Goal: Check status

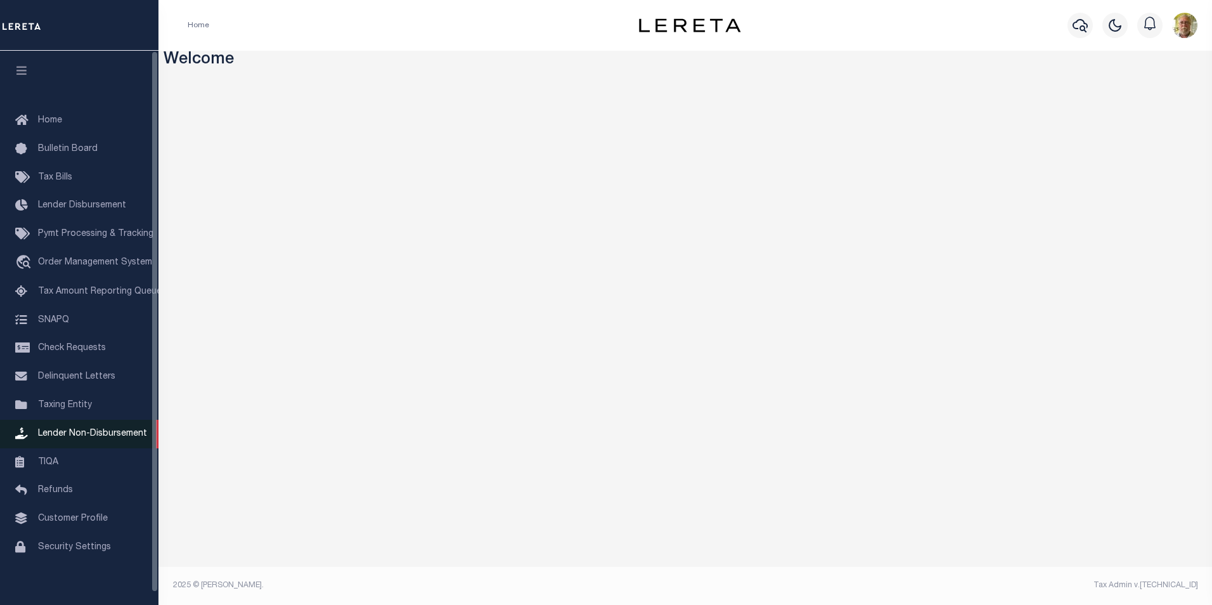
click at [108, 438] on span "Lender Non-Disbursement" at bounding box center [92, 433] width 109 height 9
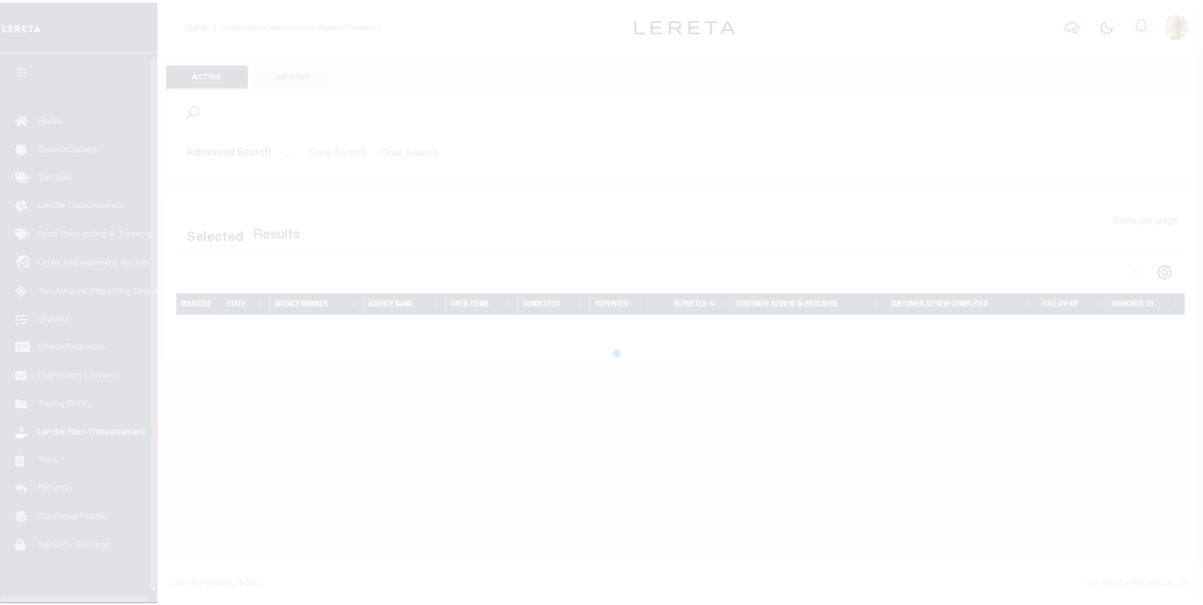
scroll to position [13, 0]
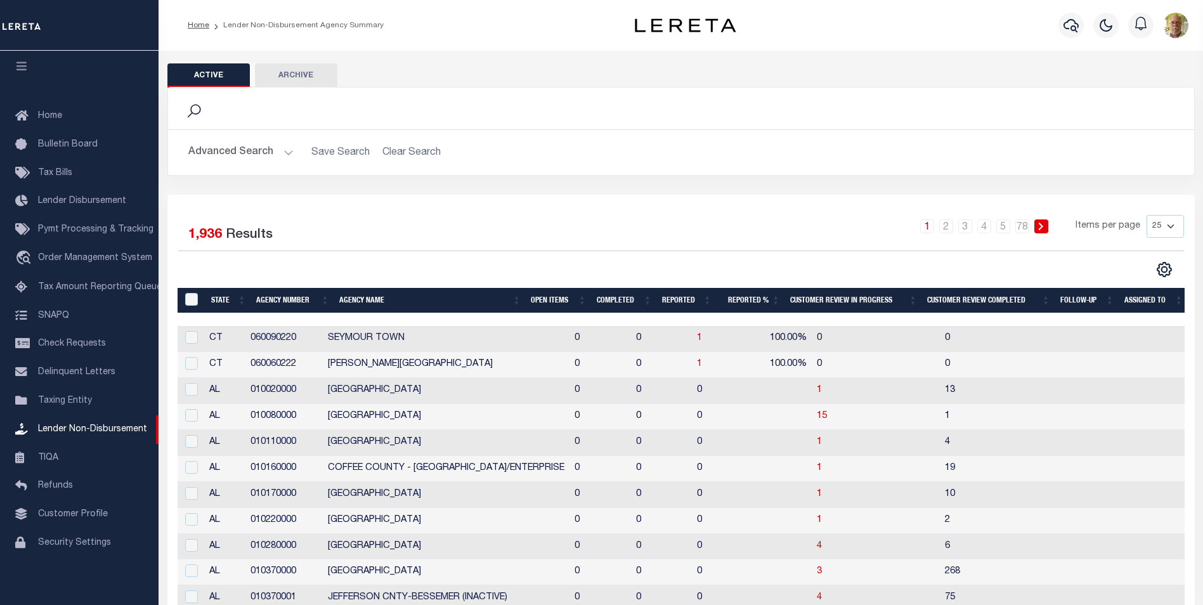
click at [287, 158] on button "Advanced Search" at bounding box center [240, 152] width 105 height 25
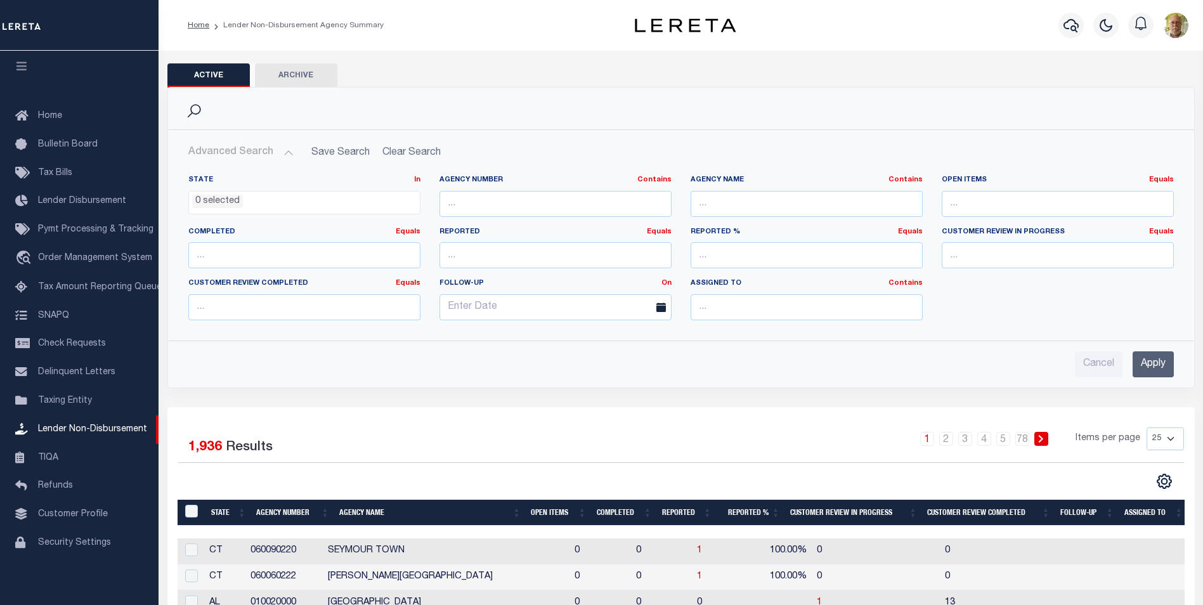
click at [1144, 365] on input "Apply" at bounding box center [1152, 364] width 41 height 26
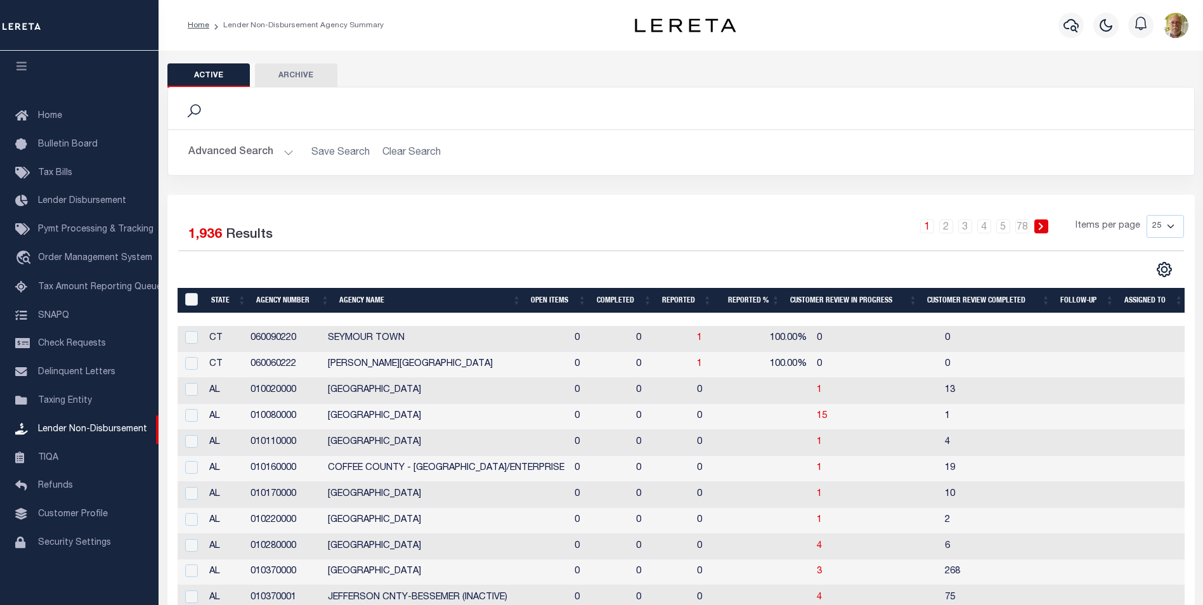
click at [548, 297] on th "Open Items" at bounding box center [558, 301] width 65 height 26
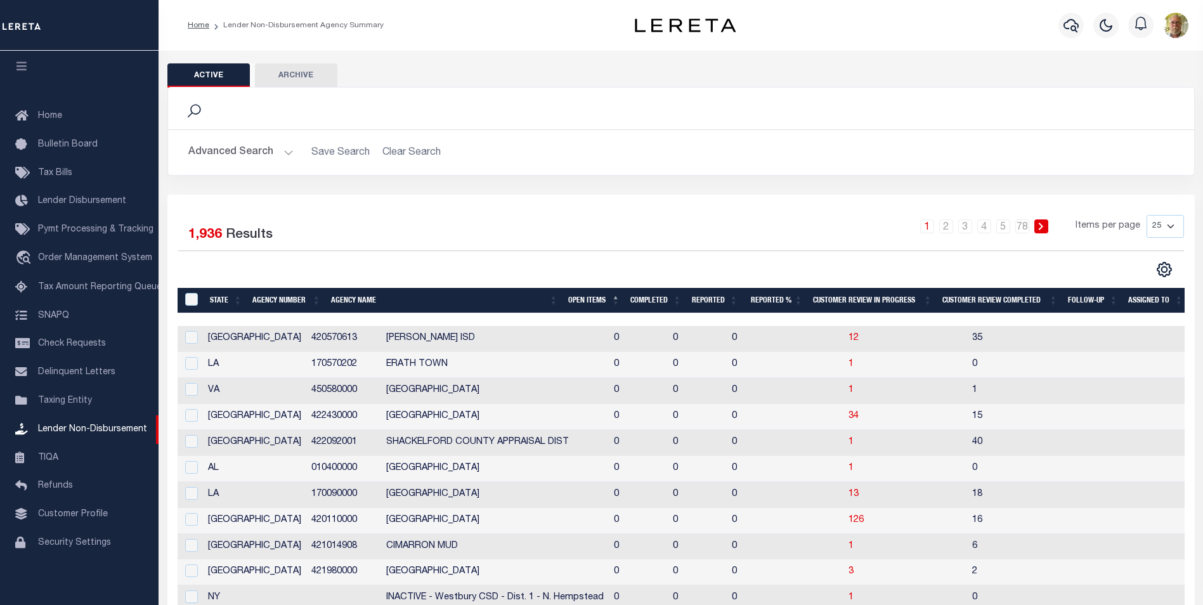
click at [578, 300] on th "Open Items" at bounding box center [594, 301] width 62 height 26
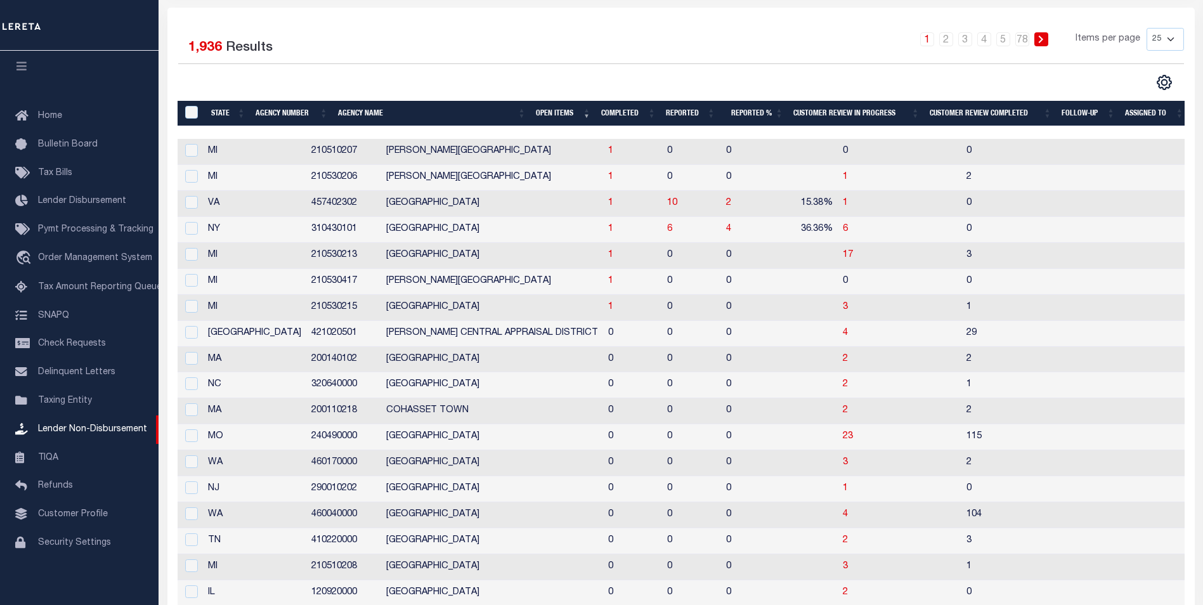
scroll to position [190, 0]
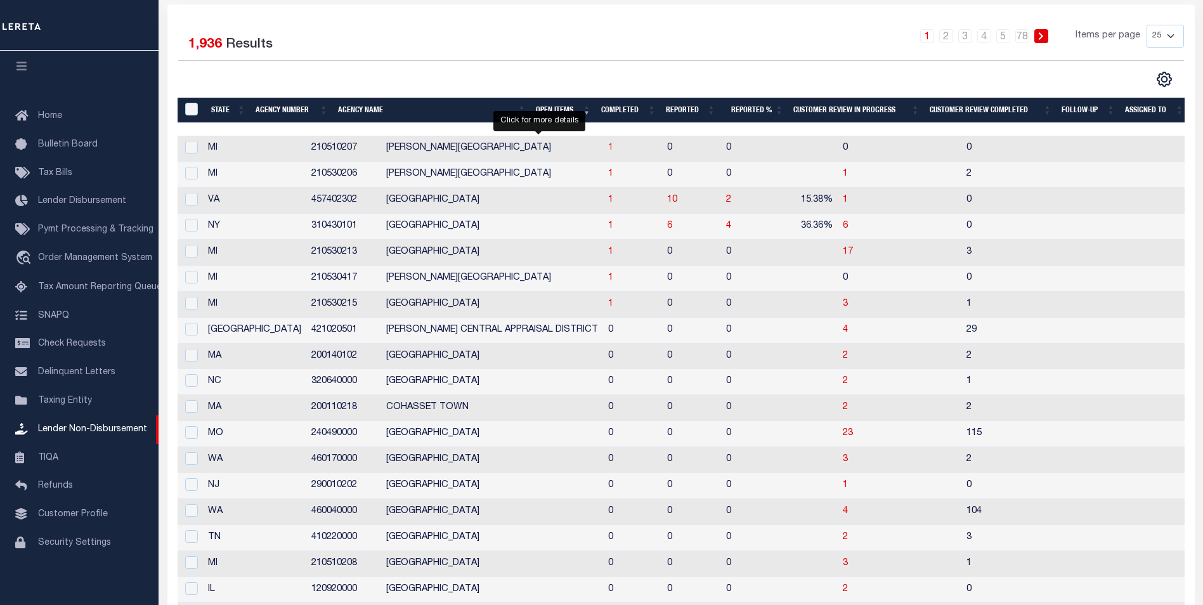
click at [608, 148] on span "1" at bounding box center [610, 147] width 5 height 9
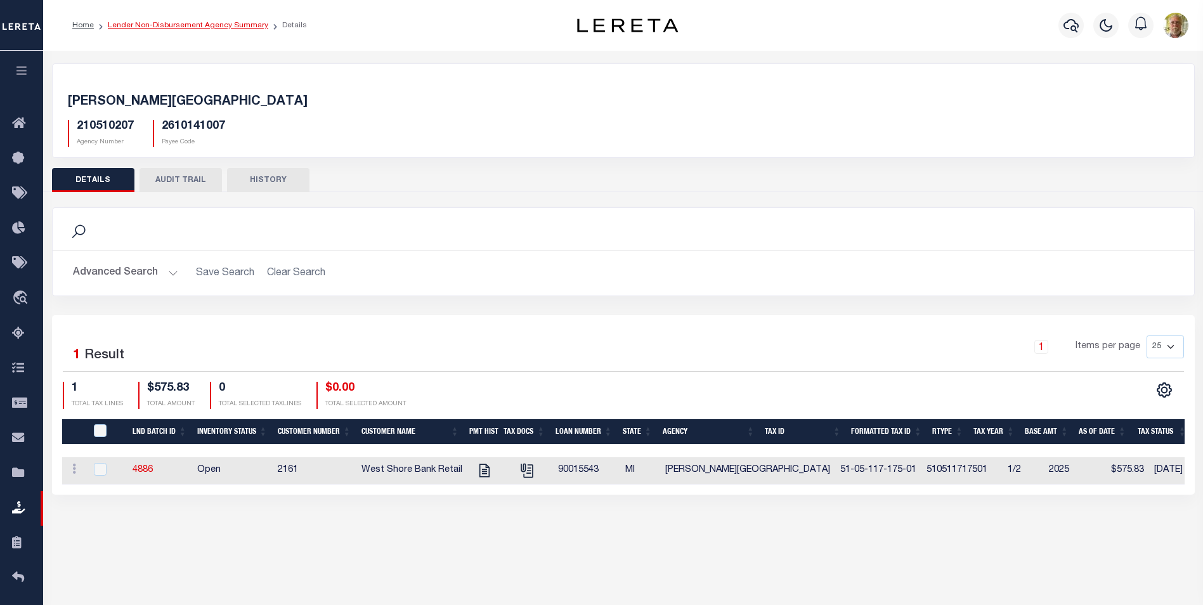
click at [178, 27] on link "Lender Non-Disbursement Agency Summary" at bounding box center [188, 26] width 160 height 8
